Goal: Information Seeking & Learning: Learn about a topic

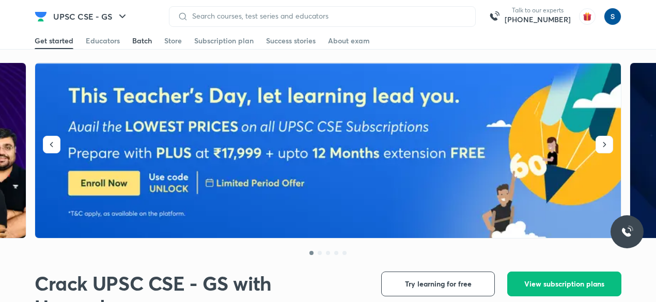
click at [144, 39] on div "Batch" at bounding box center [142, 41] width 20 height 10
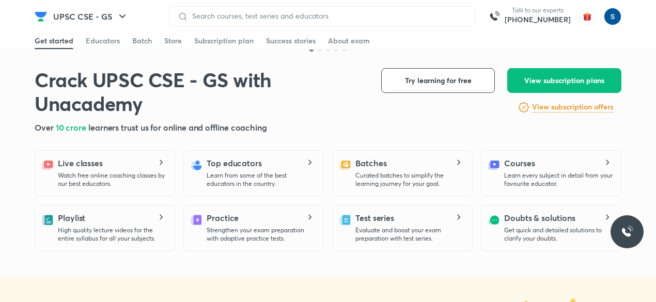
scroll to position [204, 0]
click at [374, 160] on h5 "Batches" at bounding box center [370, 162] width 31 height 12
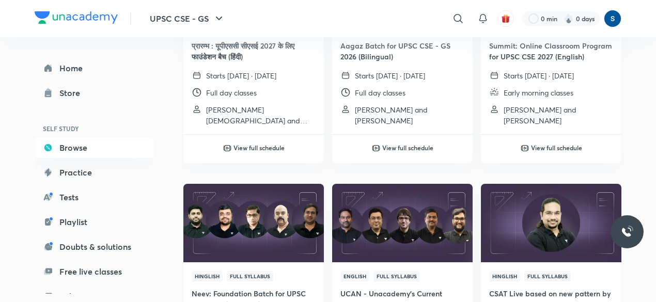
scroll to position [156, 0]
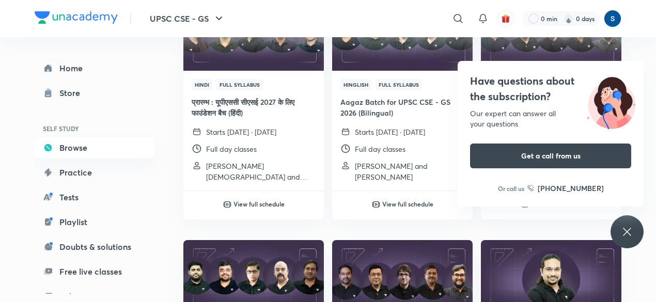
click at [619, 236] on div "Have questions about the subscription? Our expert can answer all your questions…" at bounding box center [626, 231] width 33 height 33
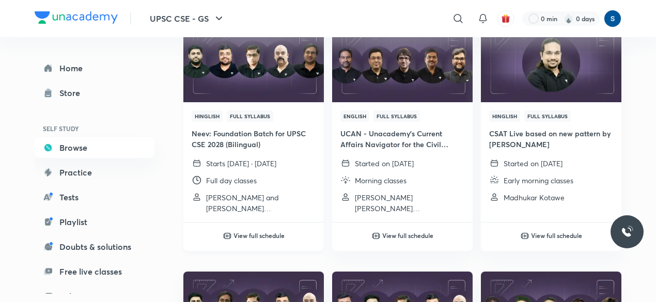
scroll to position [357, 0]
